Goal: Entertainment & Leisure: Browse casually

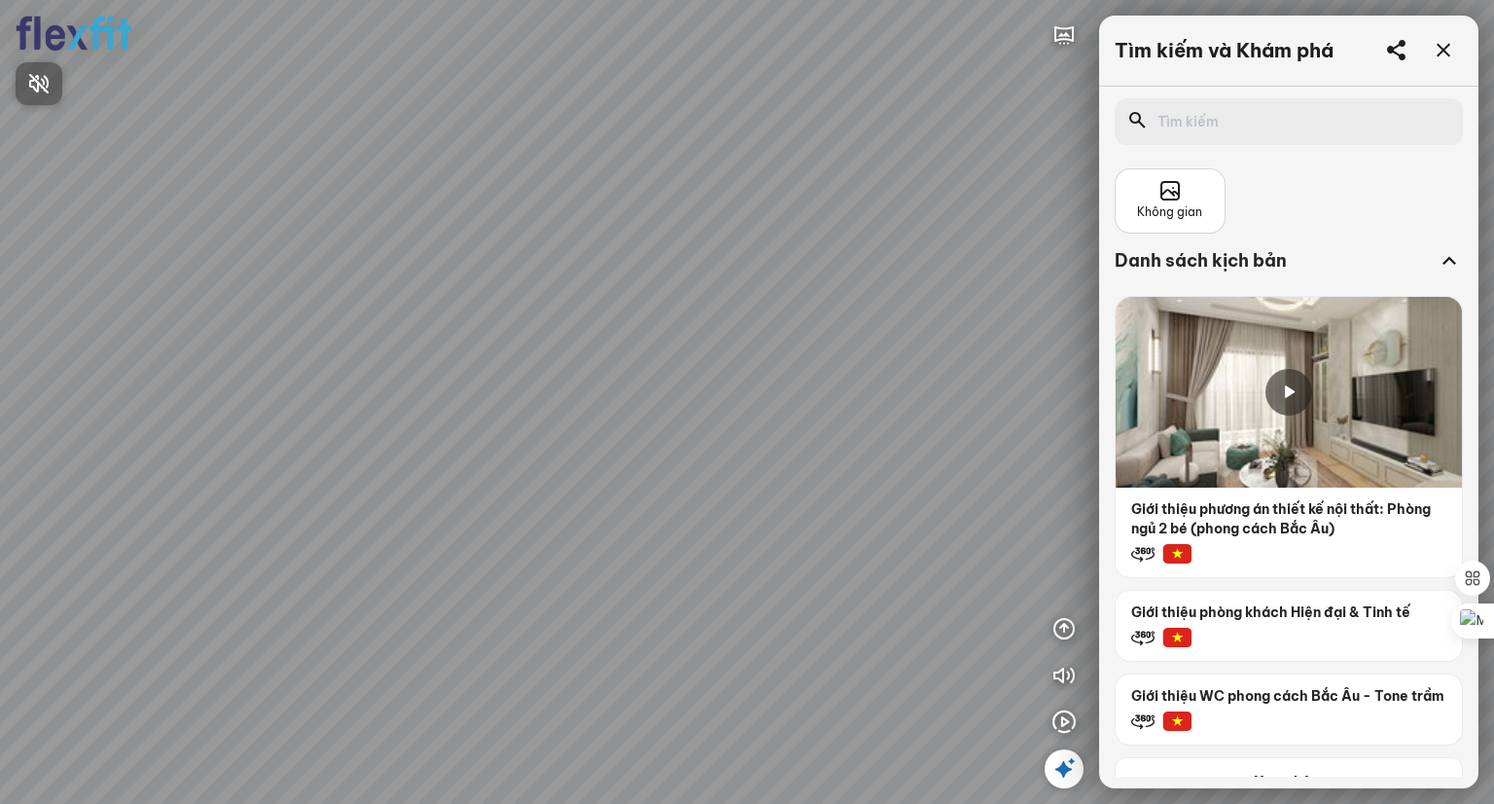
drag, startPoint x: 878, startPoint y: 334, endPoint x: 506, endPoint y: 258, distance: 379.3
click at [535, 258] on div at bounding box center [747, 402] width 1494 height 804
drag, startPoint x: 758, startPoint y: 318, endPoint x: 448, endPoint y: 260, distance: 315.8
click at [571, 262] on div at bounding box center [747, 402] width 1494 height 804
drag, startPoint x: 677, startPoint y: 297, endPoint x: -112, endPoint y: 174, distance: 798.4
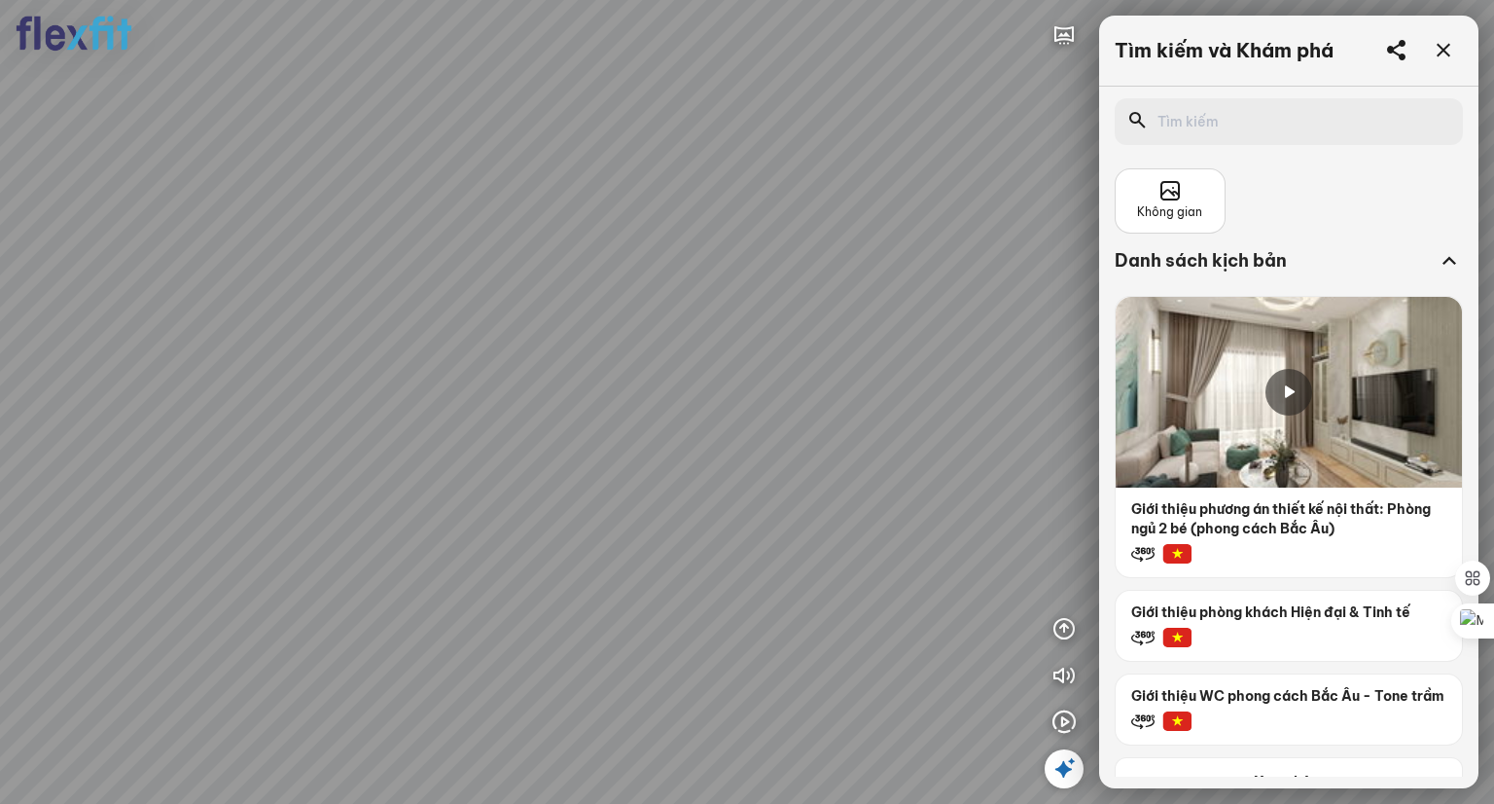
click at [0, 174] on html "INFO: krpano 1.20.8 (build [DATE]) INFO: HTML5/Desktop - Chrome 140.0 - WebGL I…" at bounding box center [747, 402] width 1494 height 804
drag, startPoint x: 516, startPoint y: 283, endPoint x: -82, endPoint y: 268, distance: 597.5
click at [0, 268] on html "INFO: krpano 1.20.8 (build [DATE]) INFO: HTML5/Desktop - Chrome 140.0 - WebGL I…" at bounding box center [747, 402] width 1494 height 804
drag, startPoint x: 422, startPoint y: 289, endPoint x: 76, endPoint y: 357, distance: 353.0
click at [0, 355] on html "INFO: krpano 1.20.8 (build [DATE]) INFO: HTML5/Desktop - Chrome 140.0 - WebGL I…" at bounding box center [747, 402] width 1494 height 804
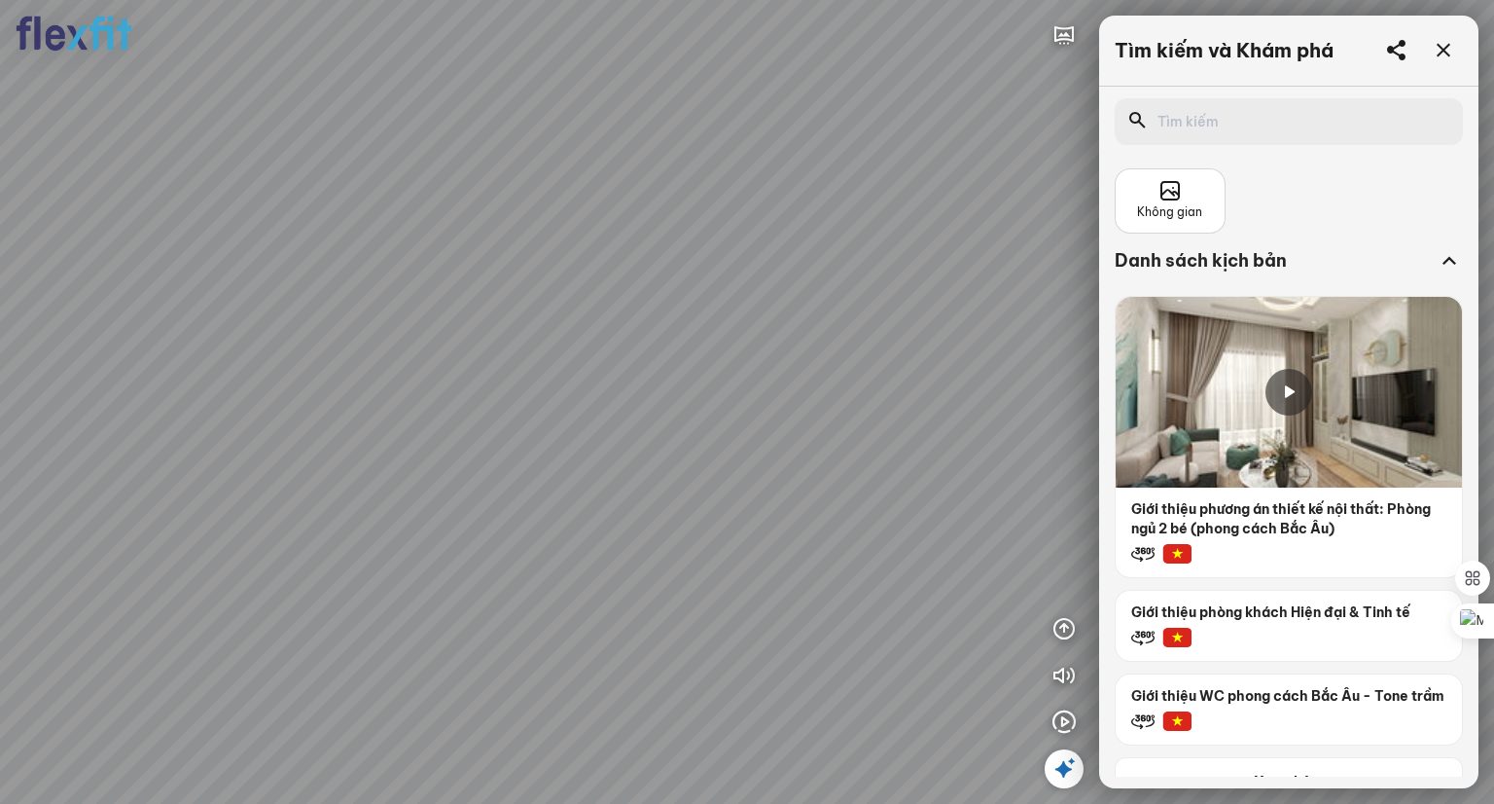
drag, startPoint x: 599, startPoint y: 335, endPoint x: 783, endPoint y: 650, distance: 364.9
click at [781, 655] on div at bounding box center [747, 402] width 1494 height 804
click at [1060, 32] on icon "button" at bounding box center [1064, 34] width 23 height 23
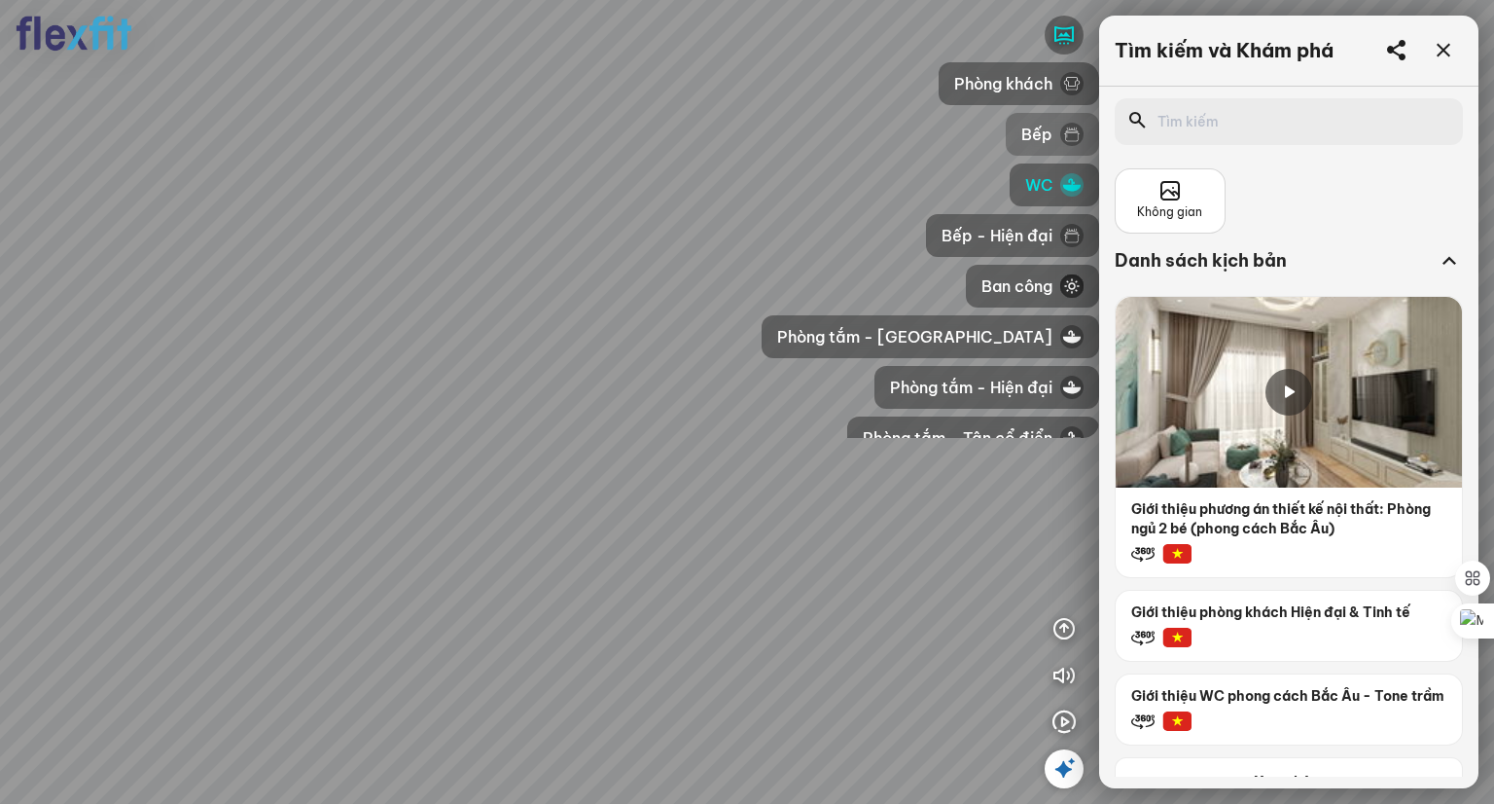
click at [1047, 132] on span "Bếp" at bounding box center [1036, 134] width 31 height 23
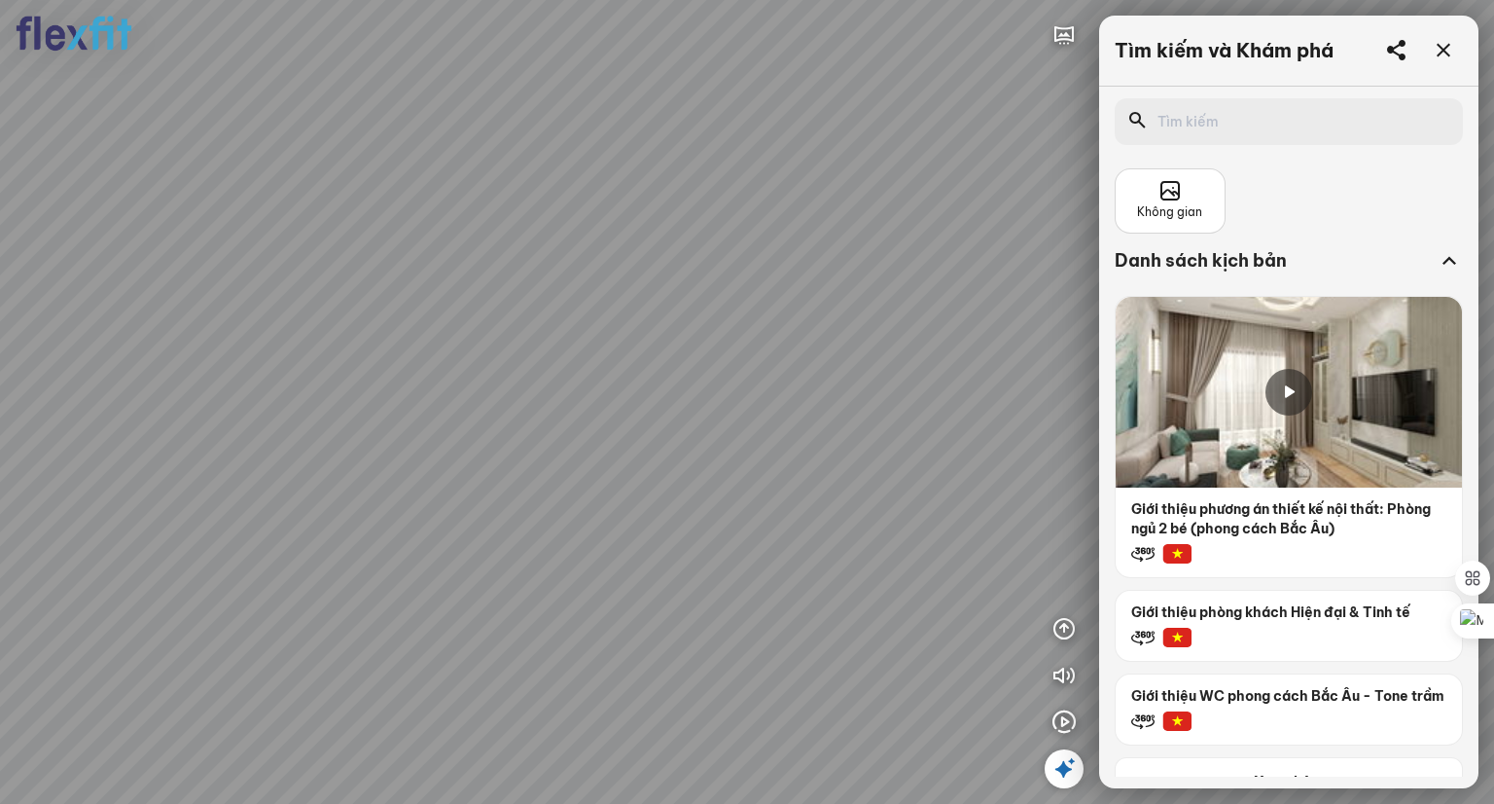
drag, startPoint x: 856, startPoint y: 378, endPoint x: 911, endPoint y: 376, distance: 54.6
click at [903, 376] on div at bounding box center [747, 402] width 1494 height 804
drag, startPoint x: 731, startPoint y: 420, endPoint x: 319, endPoint y: 625, distance: 459.4
click at [314, 627] on div at bounding box center [747, 402] width 1494 height 804
click at [613, 639] on div at bounding box center [747, 402] width 1494 height 804
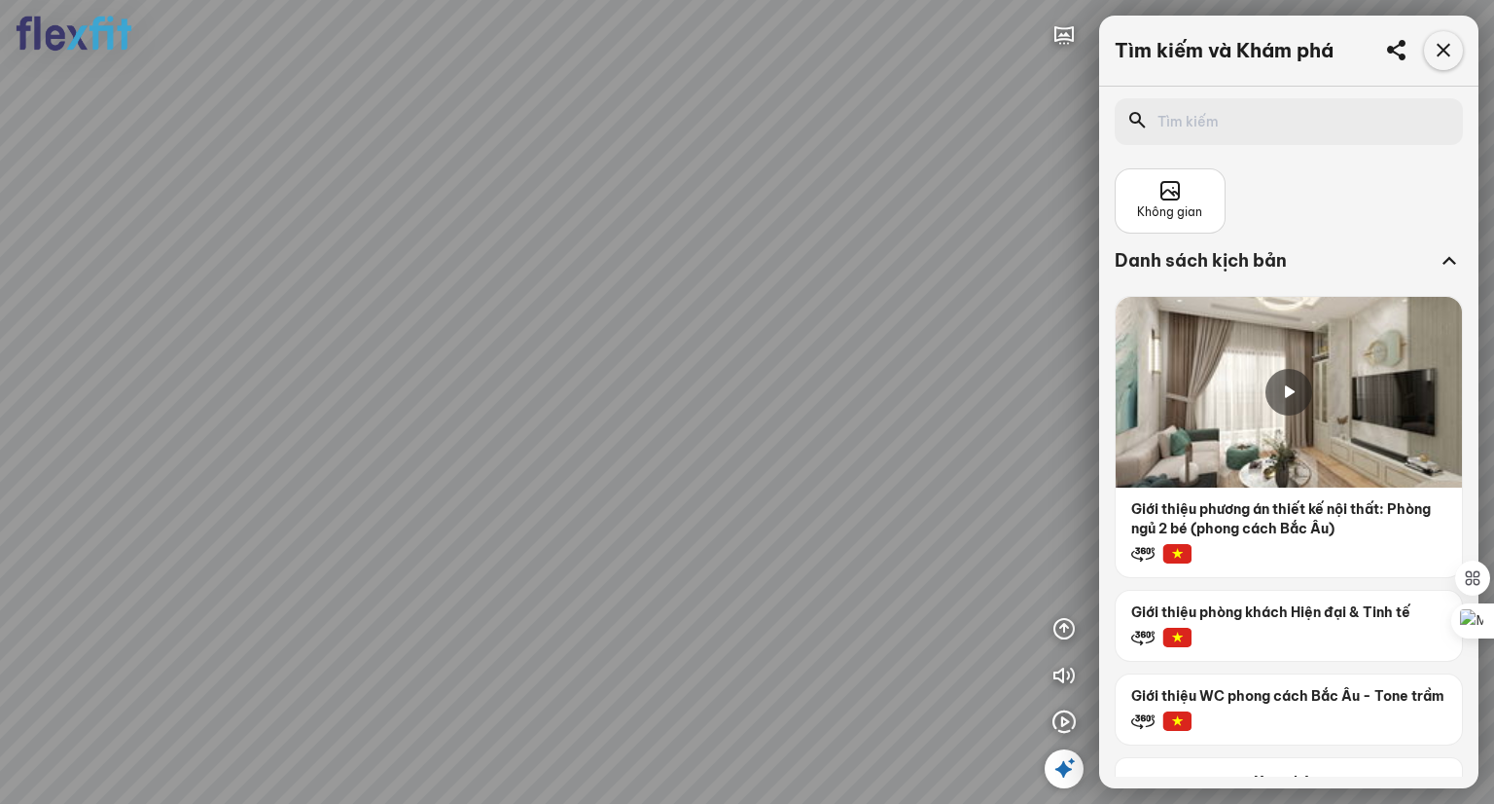
click at [1446, 49] on icon at bounding box center [1443, 50] width 23 height 23
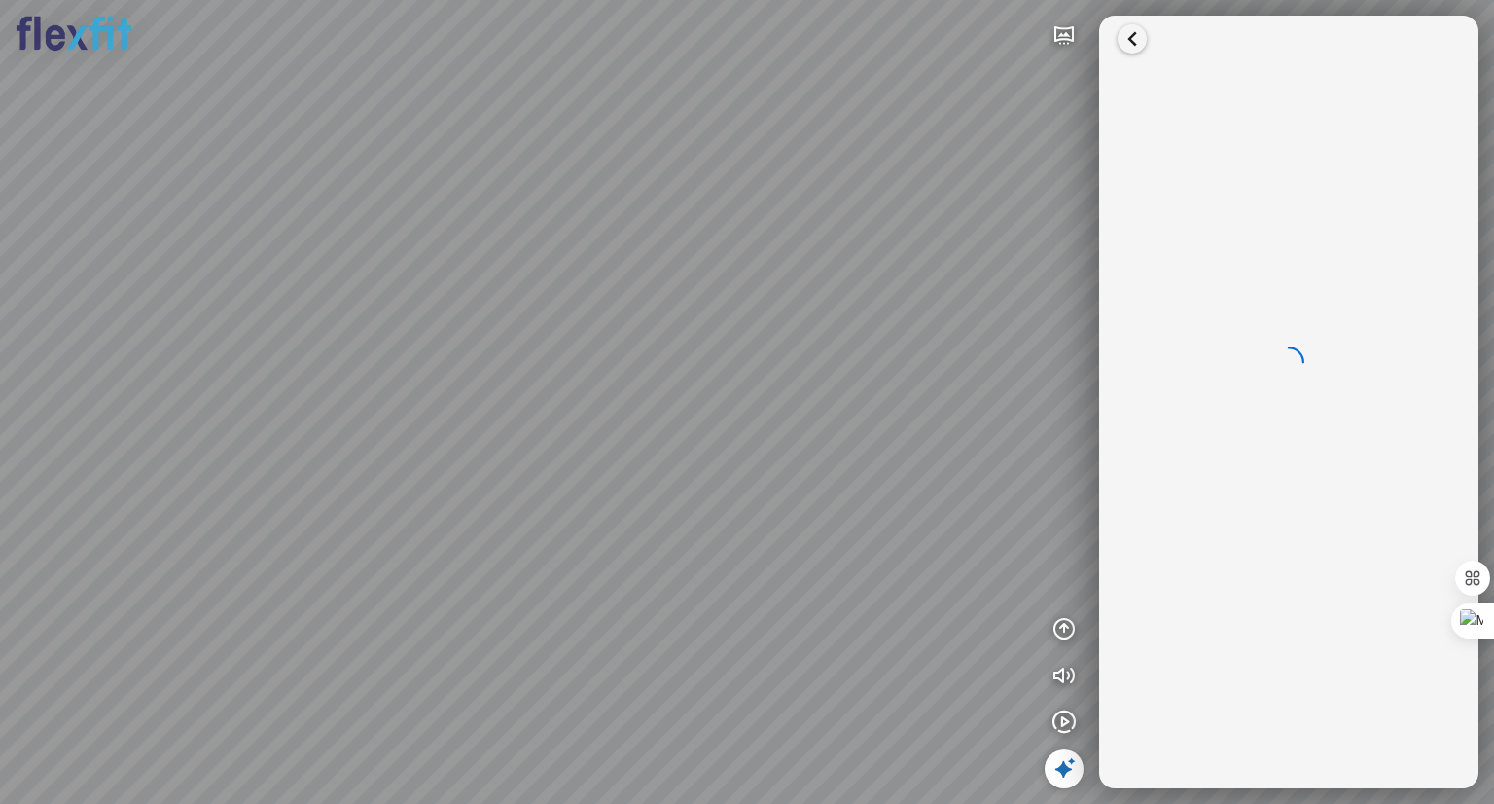
click at [1132, 30] on icon at bounding box center [1132, 38] width 29 height 29
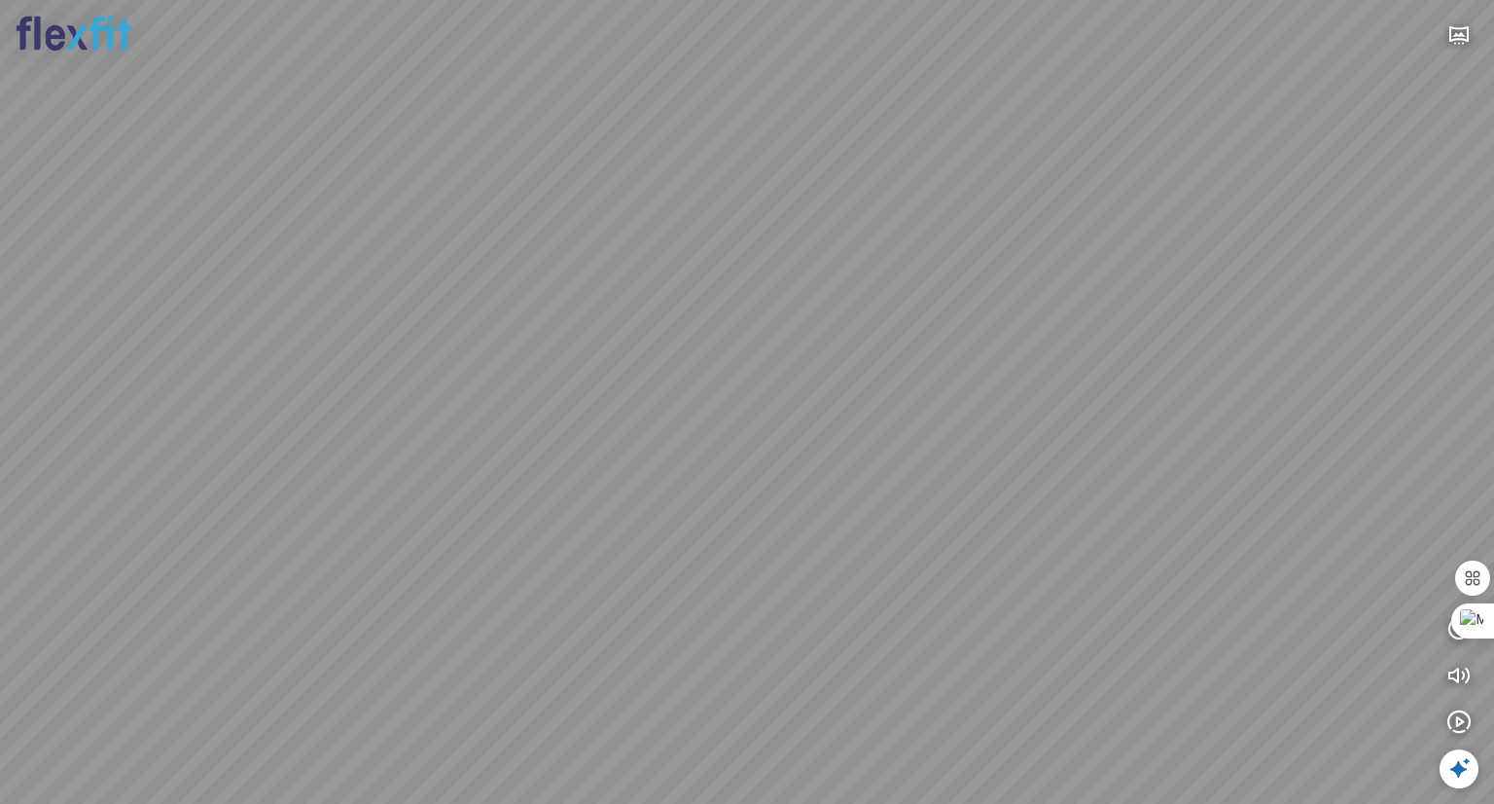
click at [1452, 769] on icon at bounding box center [1459, 768] width 23 height 23
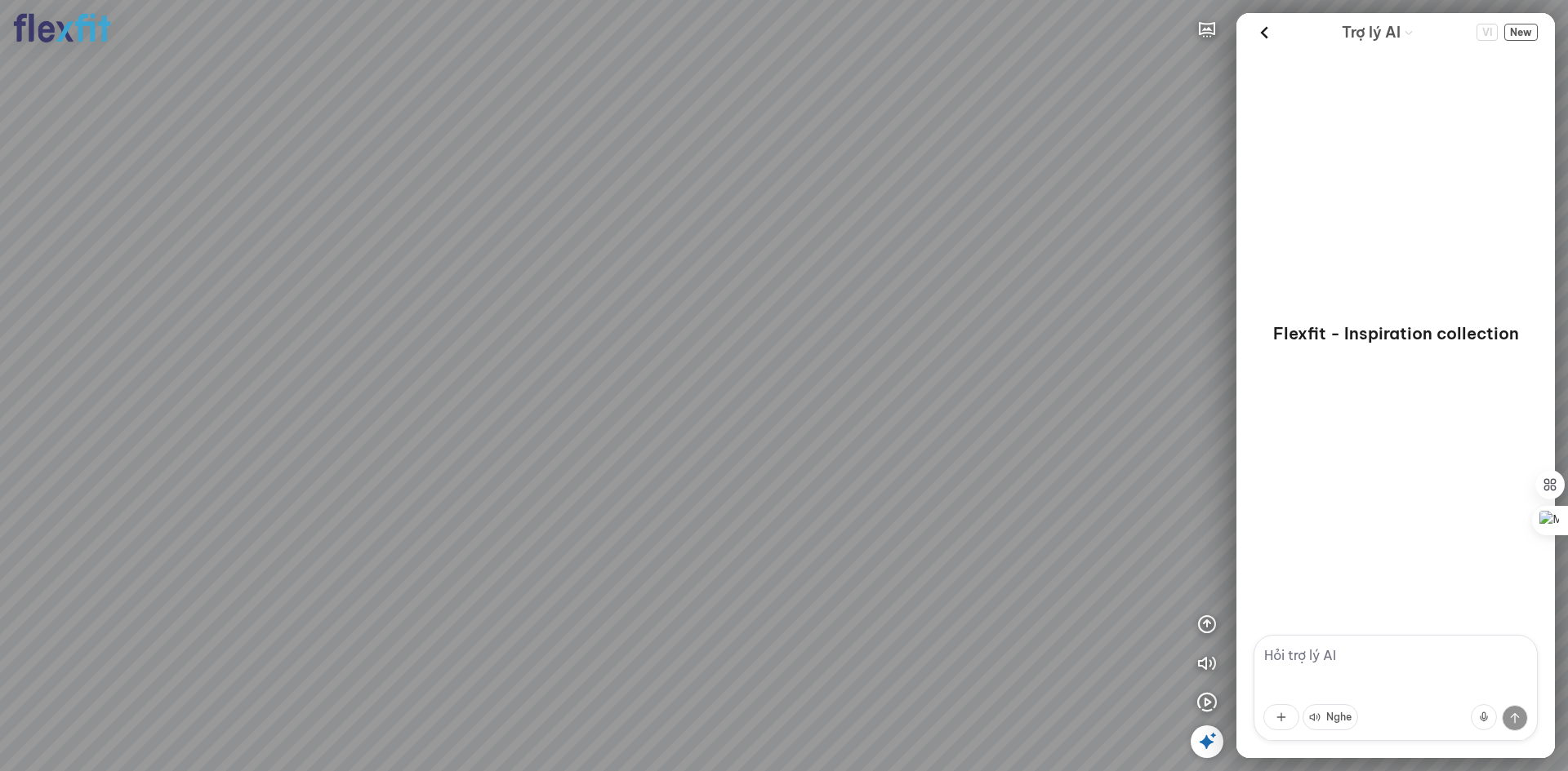
click at [1253, 128] on div "Flexfit - Inspiration collection" at bounding box center [1395, 343] width 318 height 584
click at [1190, 28] on button "button" at bounding box center [1206, 29] width 33 height 33
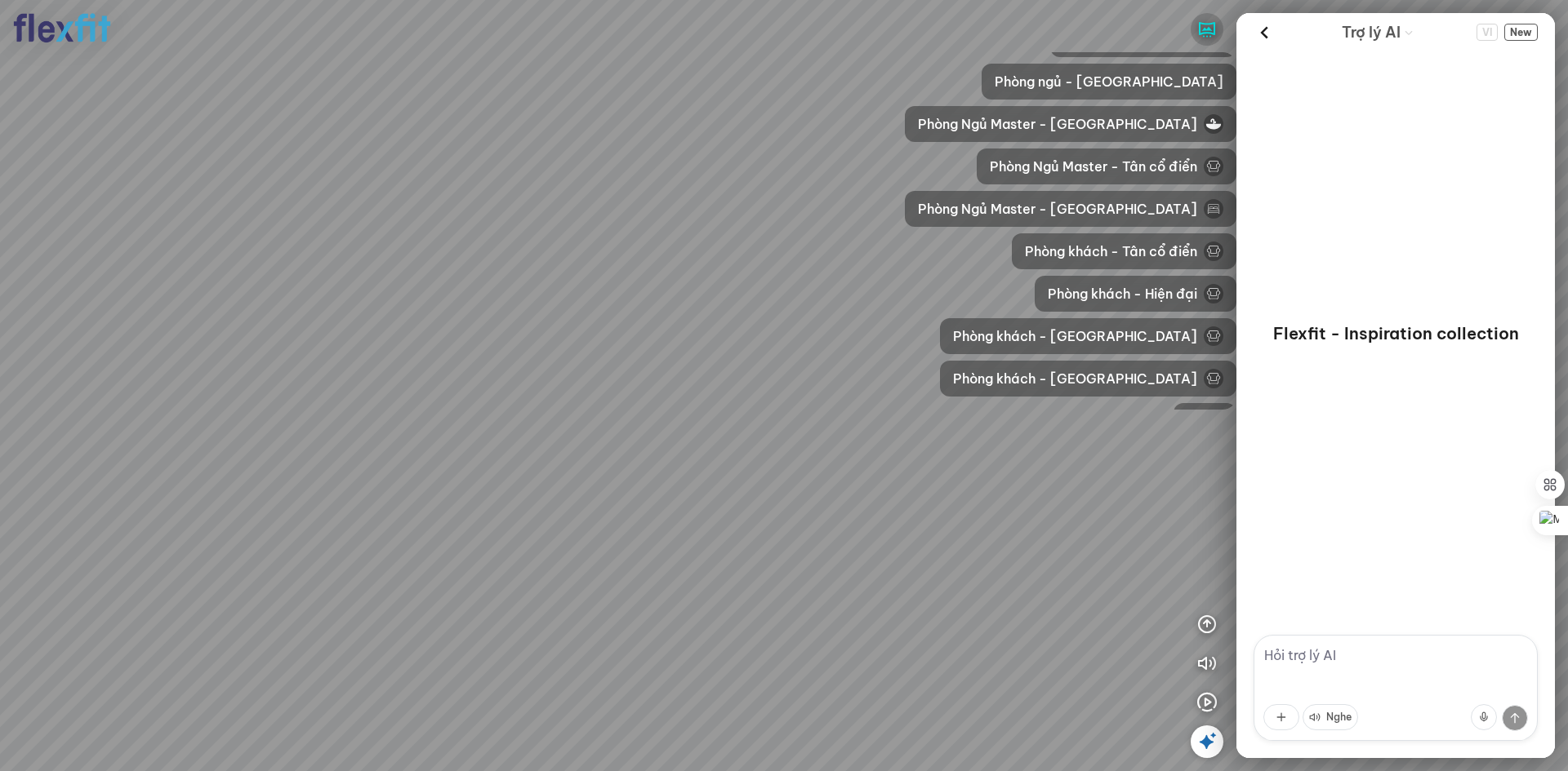
scroll to position [485, 0]
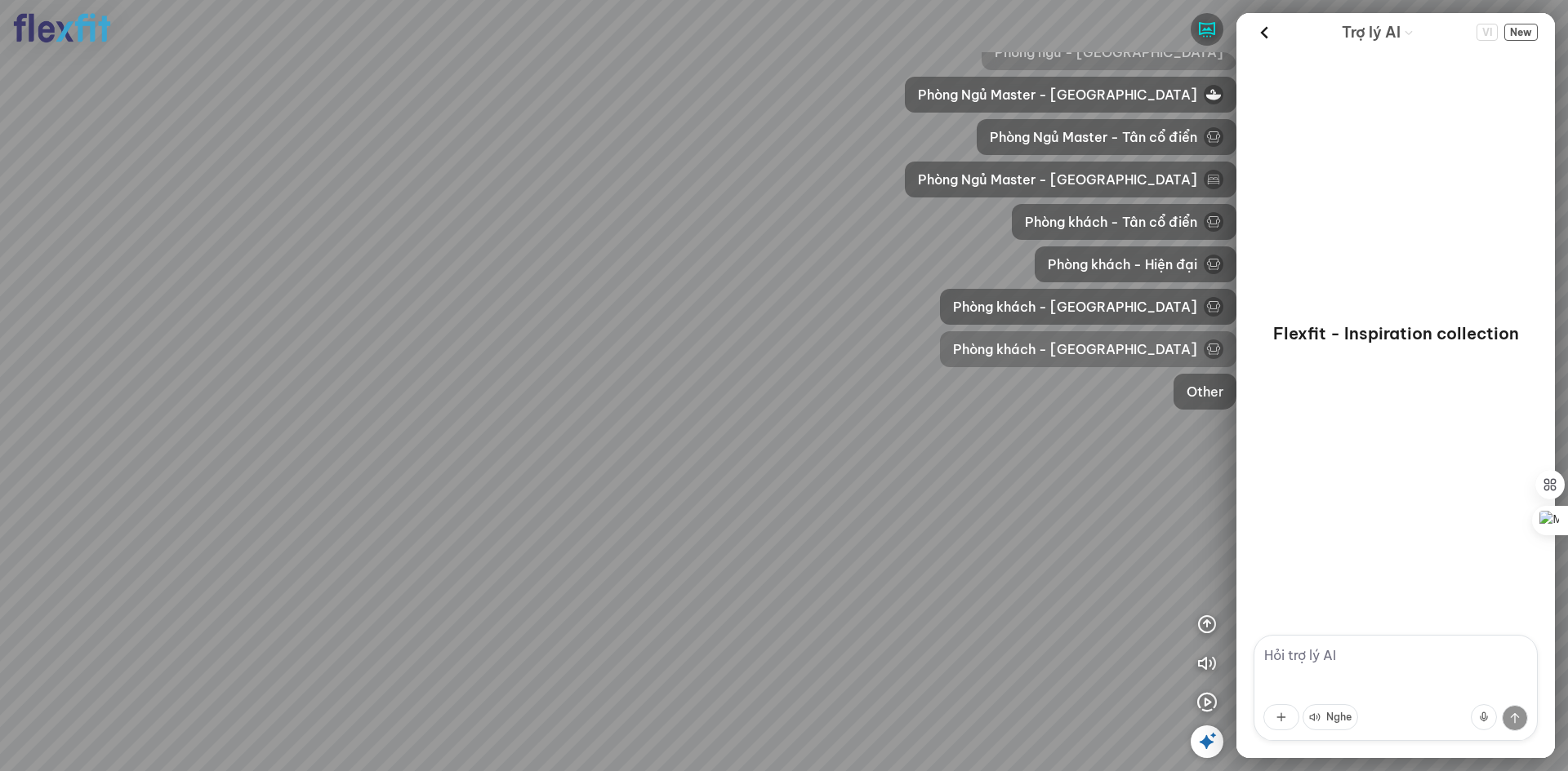
click at [1150, 345] on span "Phòng khách - [GEOGRAPHIC_DATA]" at bounding box center [1074, 349] width 244 height 19
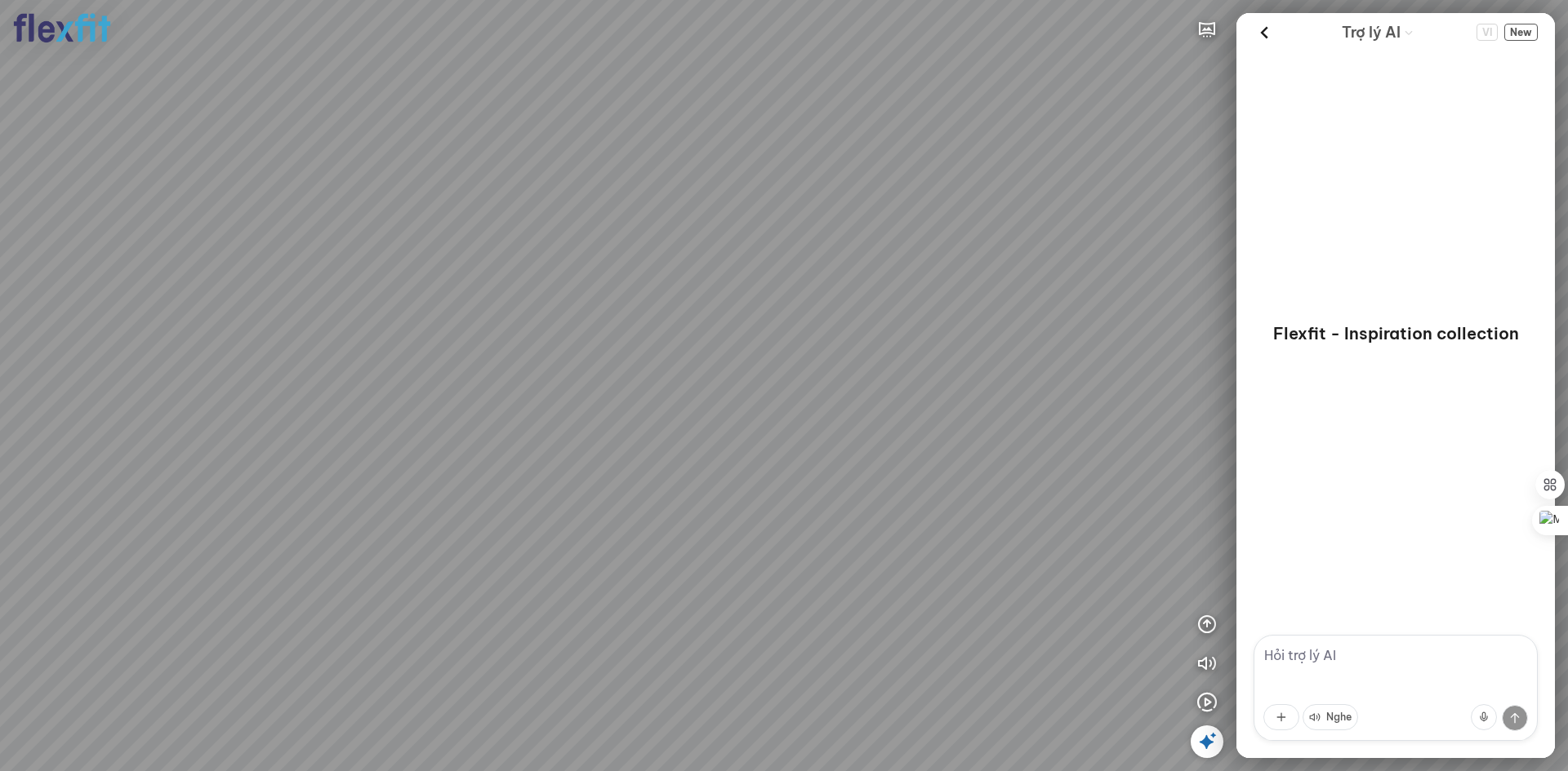
drag, startPoint x: 728, startPoint y: 292, endPoint x: 936, endPoint y: 292, distance: 208.0
click at [896, 292] on div at bounding box center [784, 385] width 1568 height 771
drag, startPoint x: 713, startPoint y: 293, endPoint x: 980, endPoint y: 265, distance: 268.5
click at [975, 267] on div at bounding box center [784, 385] width 1568 height 771
drag, startPoint x: 802, startPoint y: 270, endPoint x: 1160, endPoint y: 98, distance: 397.2
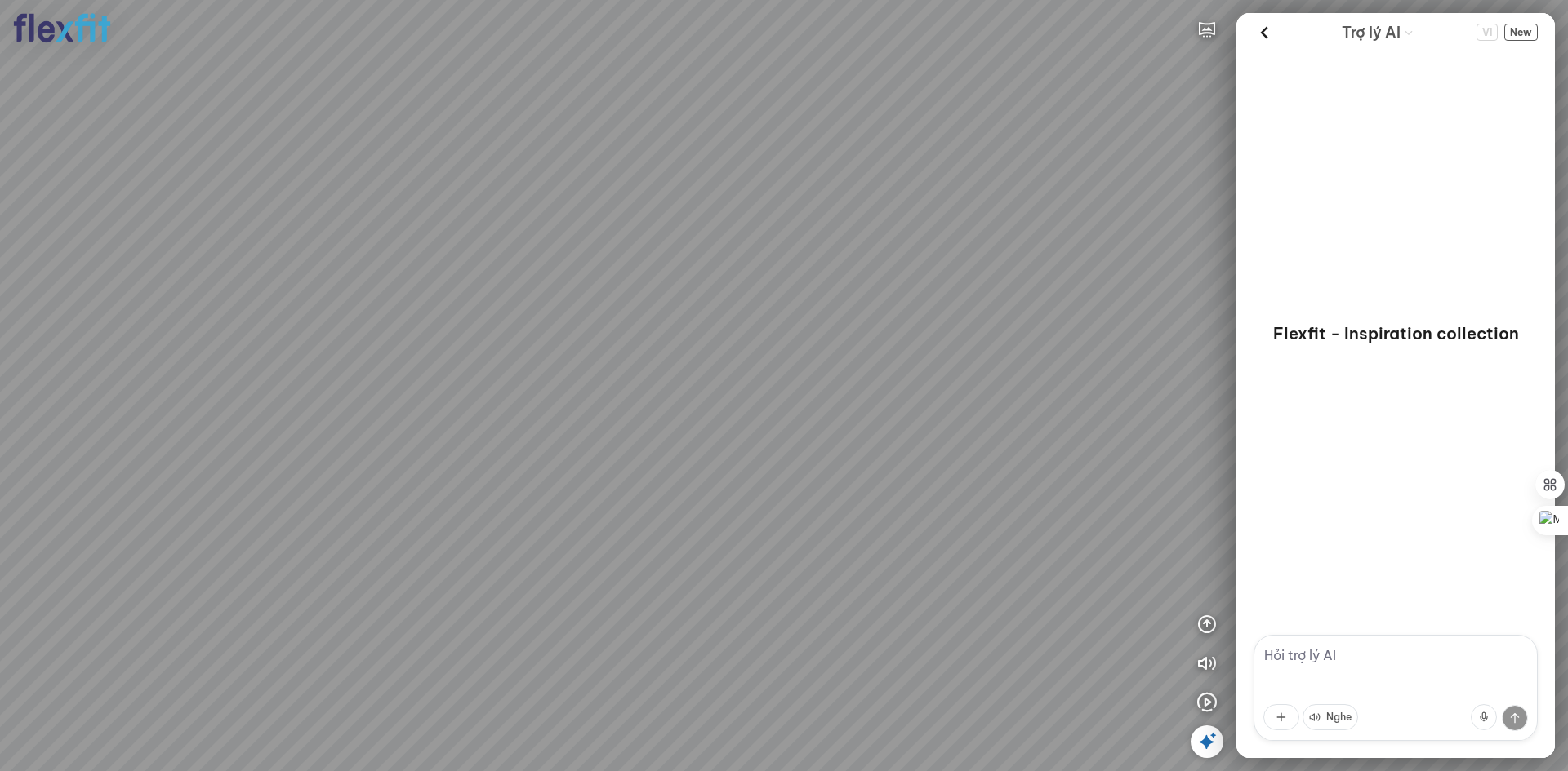
click at [1075, 164] on div at bounding box center [784, 385] width 1568 height 771
drag, startPoint x: 1235, startPoint y: 165, endPoint x: 1207, endPoint y: 268, distance: 106.7
click at [1253, 222] on div "INFO: krpano 1.20.8 (build [DATE]) INFO: HTML5/Desktop - Chrome 140.0 - WebGL I…" at bounding box center [784, 385] width 1568 height 771
drag, startPoint x: 875, startPoint y: 268, endPoint x: 292, endPoint y: 426, distance: 604.0
click at [292, 426] on div at bounding box center [784, 385] width 1568 height 771
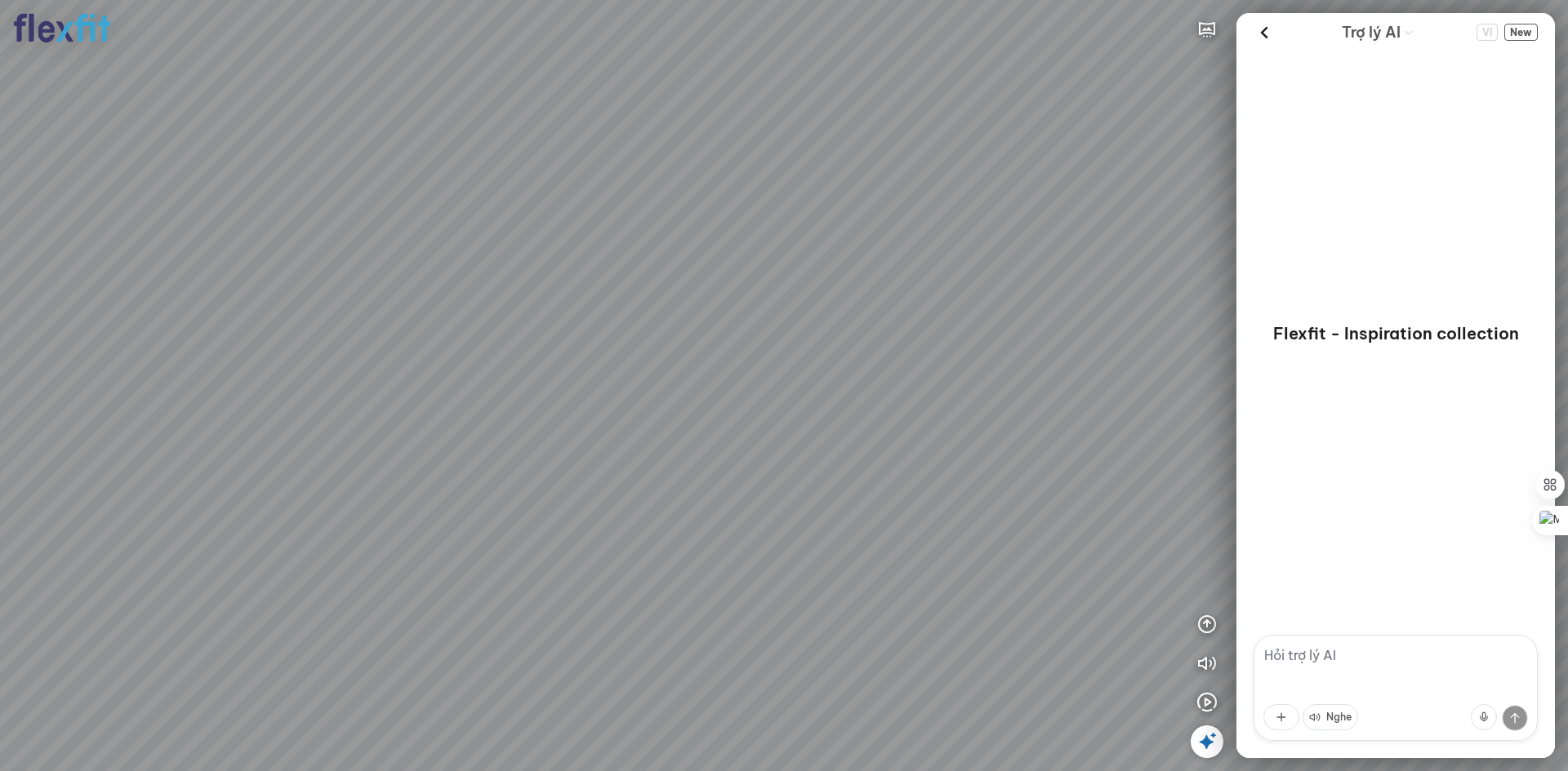
drag, startPoint x: 640, startPoint y: 410, endPoint x: 496, endPoint y: 370, distance: 149.5
click at [499, 372] on div at bounding box center [784, 385] width 1568 height 771
